Goal: Navigation & Orientation: Find specific page/section

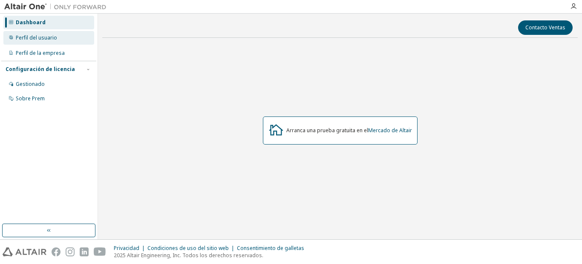
click at [78, 40] on div "Perfil del usuario" at bounding box center [48, 38] width 91 height 14
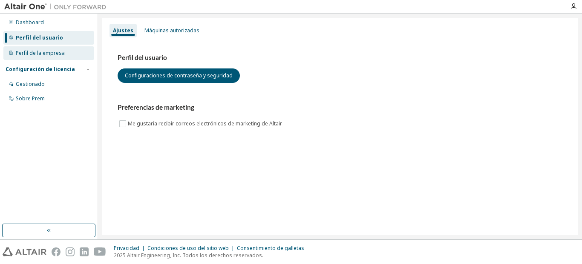
click at [75, 48] on div "Perfil de la empresa" at bounding box center [48, 53] width 91 height 14
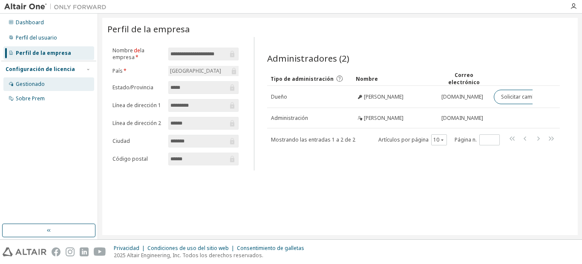
click at [79, 82] on div "Gestionado" at bounding box center [48, 85] width 91 height 14
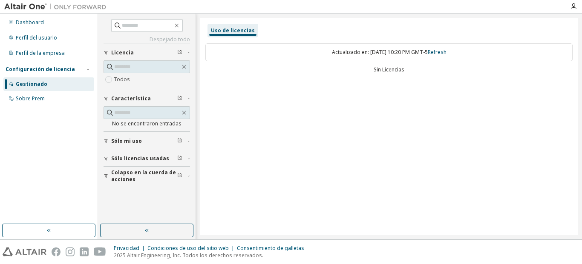
click at [125, 137] on button "Sólo mi uso" at bounding box center [146, 141] width 86 height 19
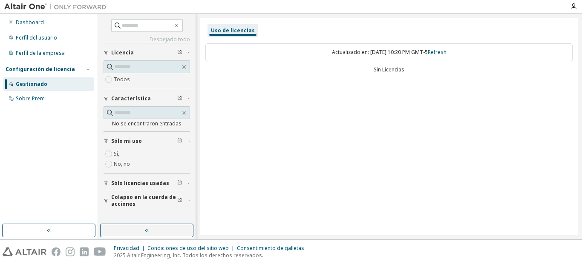
click at [115, 185] on span "Sólo licencias usadas" at bounding box center [140, 183] width 58 height 7
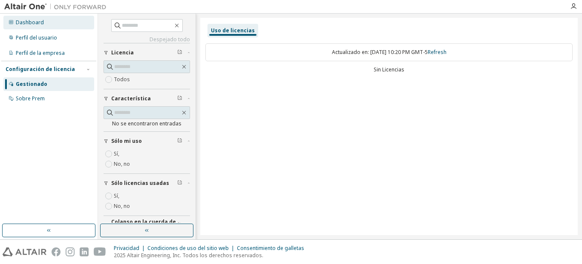
click at [54, 26] on div "Dashboard" at bounding box center [48, 23] width 91 height 14
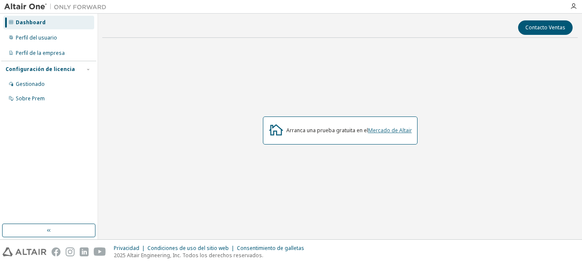
click at [380, 134] on link "Mercado de Altair" at bounding box center [390, 130] width 44 height 7
